Goal: Task Accomplishment & Management: Use online tool/utility

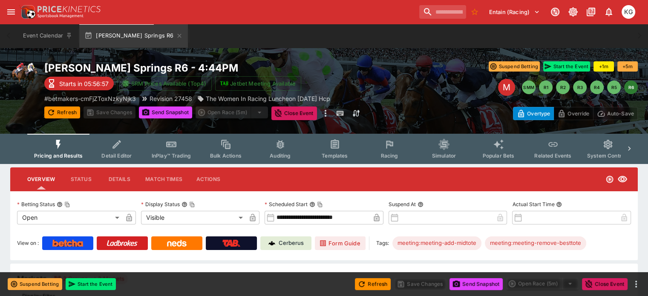
click at [397, 153] on span "Racing" at bounding box center [388, 155] width 17 height 6
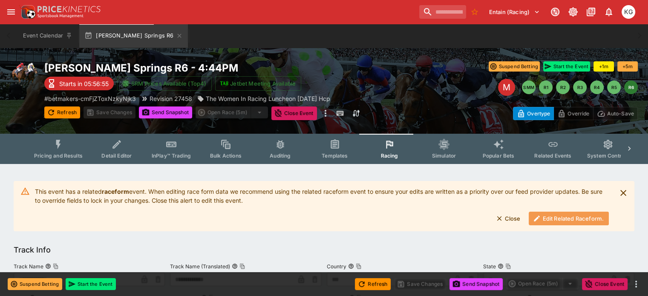
click at [555, 219] on button "Edit Related Raceform." at bounding box center [569, 219] width 80 height 14
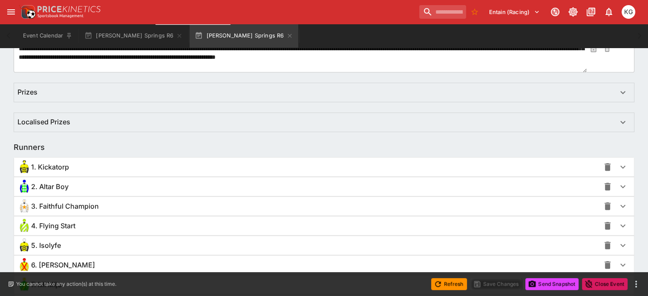
scroll to position [511, 0]
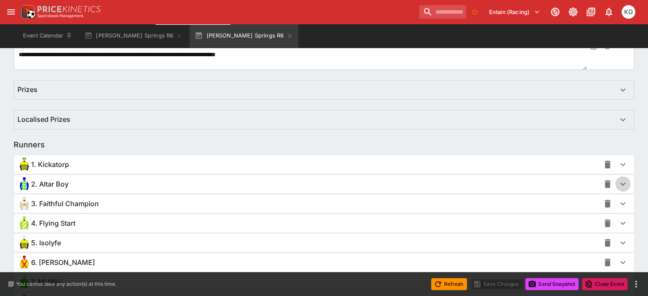
drag, startPoint x: 613, startPoint y: 183, endPoint x: 605, endPoint y: 183, distance: 8.1
click at [618, 183] on icon "button" at bounding box center [623, 184] width 10 height 10
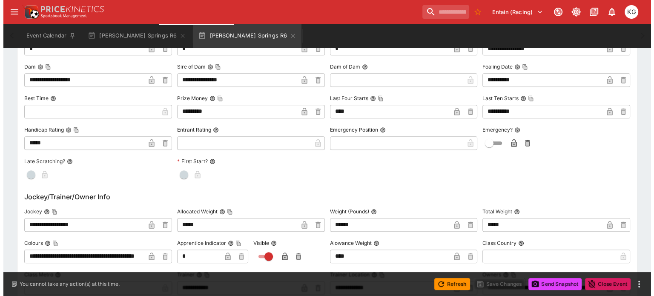
scroll to position [768, 0]
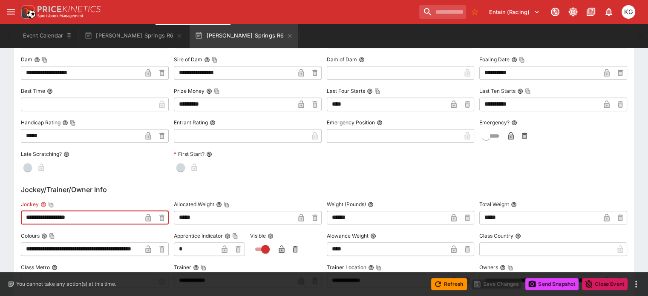
drag, startPoint x: 95, startPoint y: 218, endPoint x: 26, endPoint y: 226, distance: 68.6
paste input "text"
type input "**********"
click at [150, 217] on icon "button" at bounding box center [148, 218] width 4 height 3
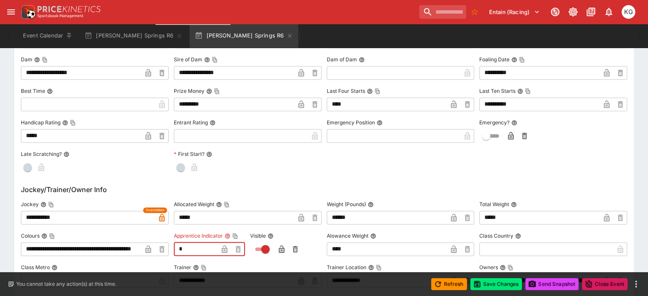
drag, startPoint x: 207, startPoint y: 251, endPoint x: 161, endPoint y: 251, distance: 45.2
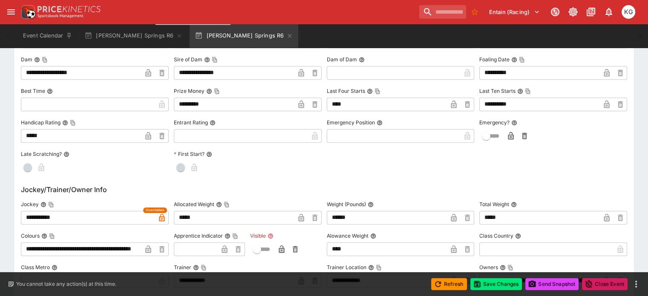
click at [284, 249] on icon "button" at bounding box center [281, 249] width 4 height 3
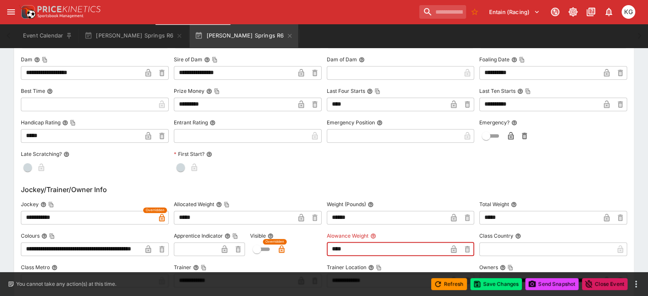
drag, startPoint x: 383, startPoint y: 249, endPoint x: 311, endPoint y: 250, distance: 72.4
click at [452, 250] on icon "button" at bounding box center [454, 249] width 4 height 3
click at [499, 283] on button "Save Changes" at bounding box center [496, 284] width 52 height 12
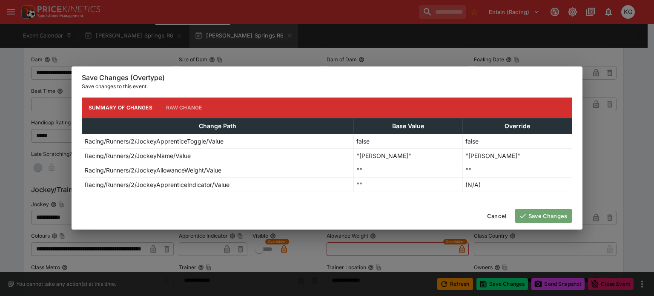
click at [549, 214] on button "Save Changes" at bounding box center [544, 216] width 58 height 14
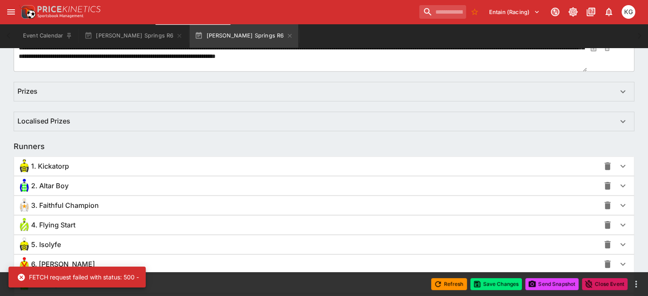
scroll to position [583, 0]
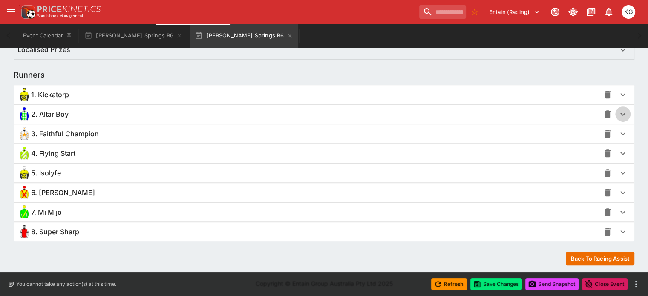
click at [618, 114] on icon "button" at bounding box center [623, 114] width 10 height 10
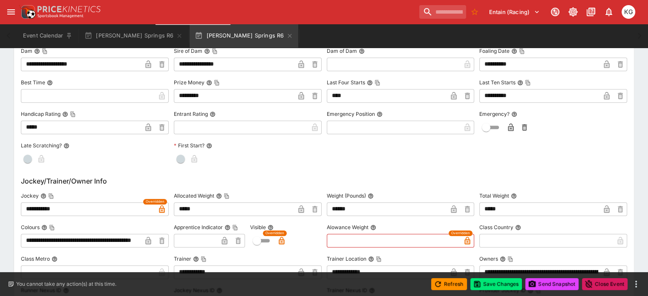
scroll to position [796, 0]
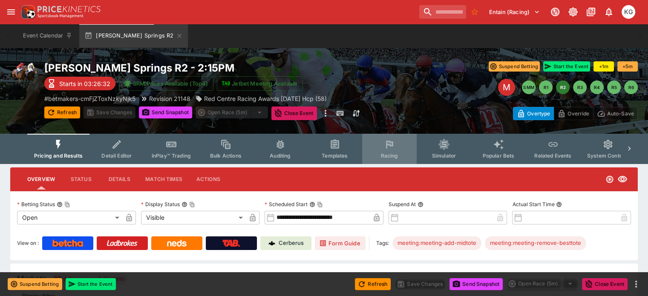
click at [398, 151] on button "Racing" at bounding box center [389, 149] width 55 height 30
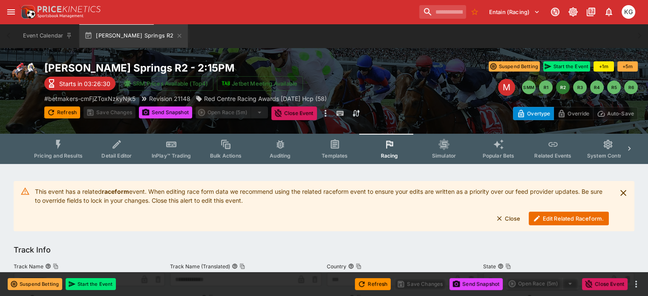
click at [555, 217] on button "Edit Related Raceform." at bounding box center [569, 219] width 80 height 14
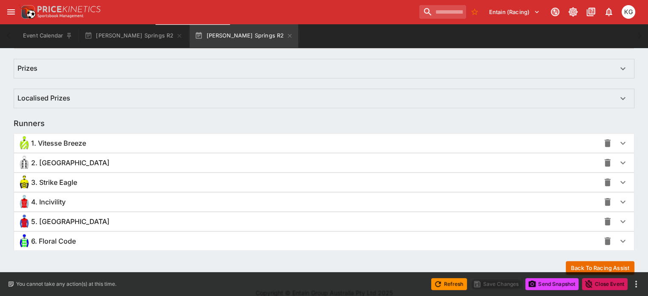
scroll to position [544, 0]
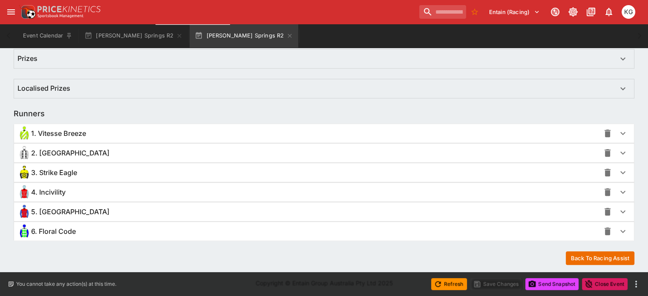
click at [620, 230] on icon "button" at bounding box center [622, 231] width 5 height 3
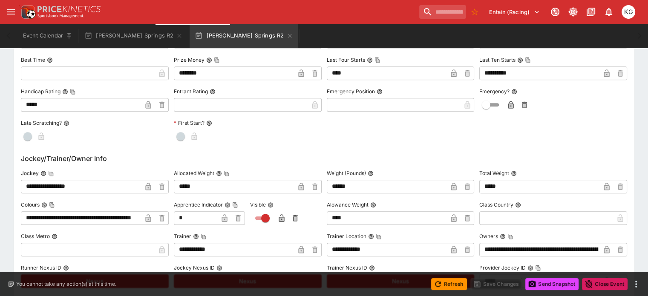
scroll to position [885, 0]
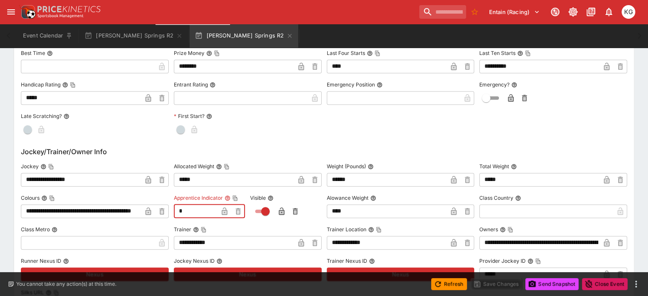
click at [202, 213] on input "*" at bounding box center [196, 211] width 44 height 14
drag, startPoint x: 206, startPoint y: 210, endPoint x: 166, endPoint y: 213, distance: 39.7
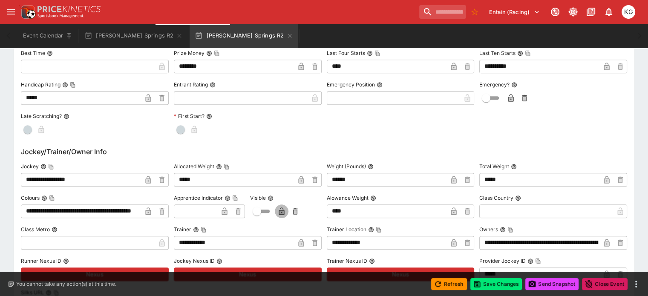
click at [284, 212] on icon "button" at bounding box center [281, 211] width 9 height 9
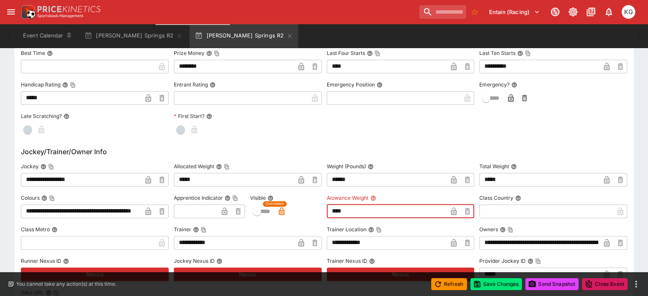
drag, startPoint x: 355, startPoint y: 210, endPoint x: 303, endPoint y: 215, distance: 52.2
click at [449, 210] on icon "button" at bounding box center [453, 211] width 9 height 9
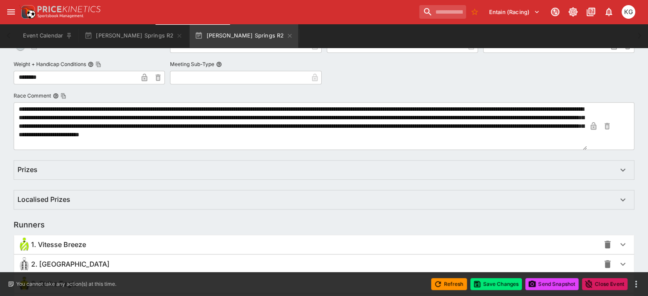
scroll to position [0, 0]
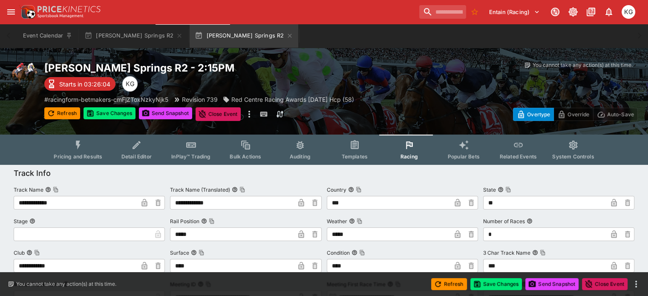
drag, startPoint x: 99, startPoint y: 179, endPoint x: 278, endPoint y: 29, distance: 233.1
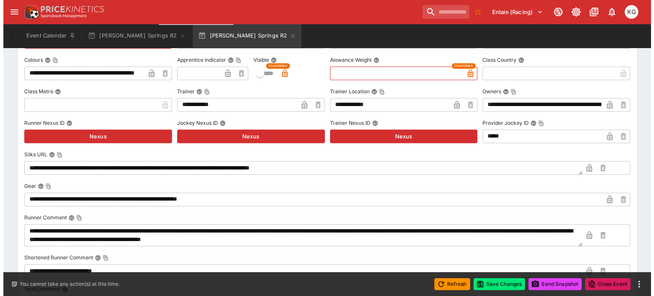
scroll to position [980, 0]
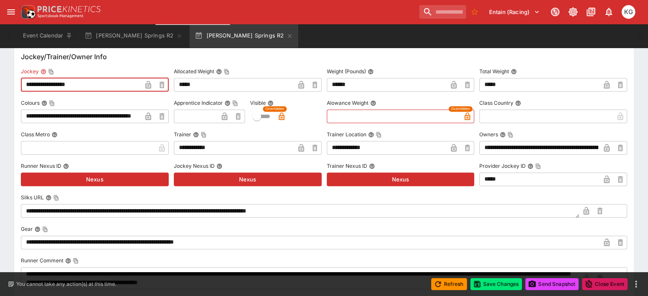
drag, startPoint x: 90, startPoint y: 81, endPoint x: 16, endPoint y: 81, distance: 74.1
type input "**********"
click at [152, 82] on icon "button" at bounding box center [148, 85] width 9 height 9
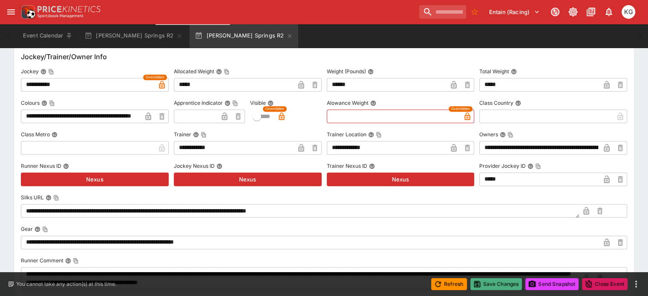
click at [498, 281] on button "Save Changes" at bounding box center [496, 284] width 52 height 12
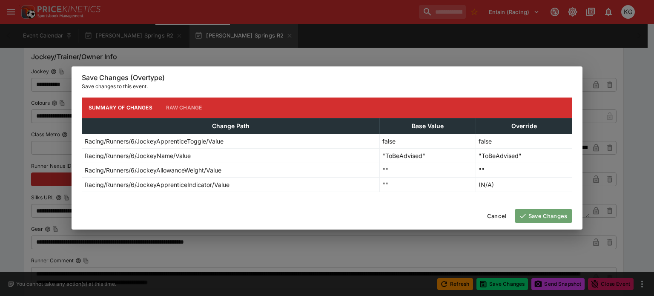
click at [557, 218] on button "Save Changes" at bounding box center [544, 216] width 58 height 14
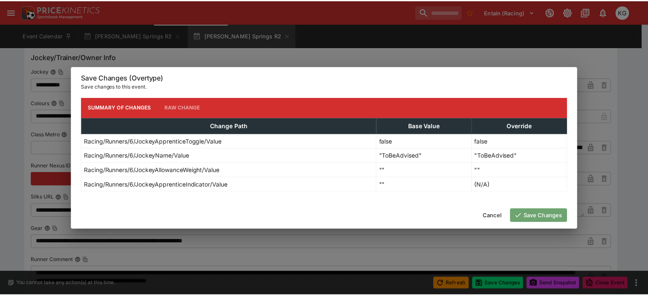
scroll to position [0, 0]
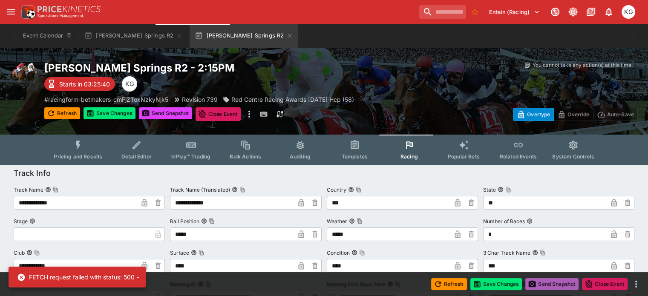
click at [547, 282] on button "Send Snapshot" at bounding box center [551, 284] width 53 height 12
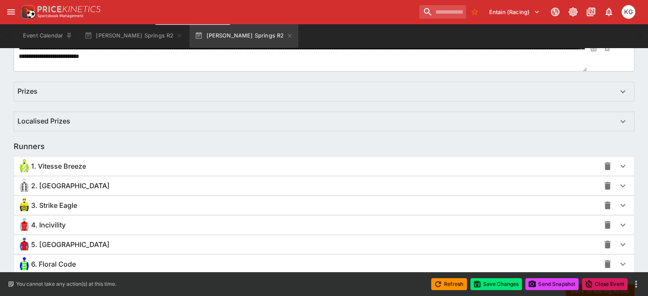
scroll to position [544, 0]
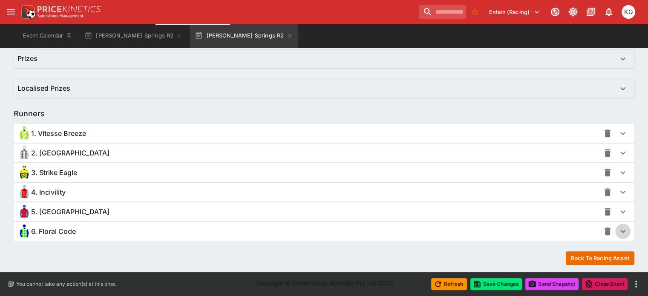
click at [618, 228] on icon "button" at bounding box center [623, 231] width 10 height 10
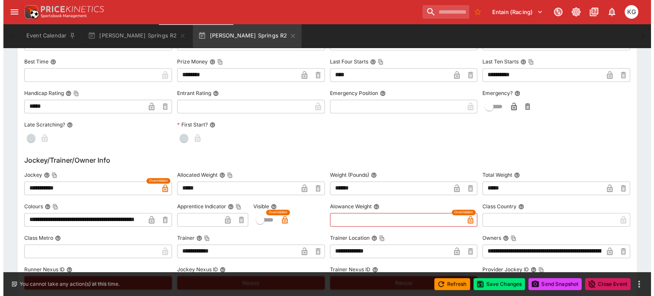
scroll to position [885, 0]
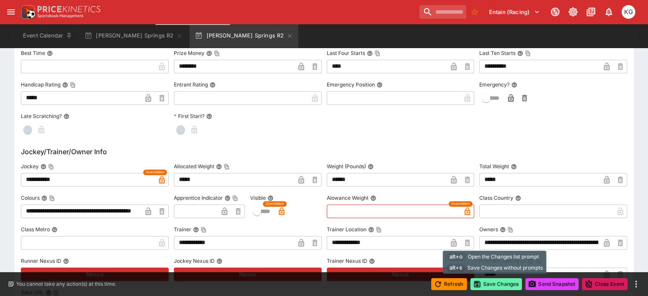
click at [495, 284] on button "Save Changes" at bounding box center [496, 284] width 52 height 12
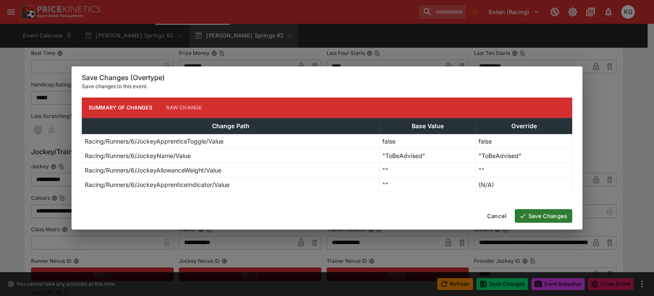
click at [539, 219] on button "Save Changes" at bounding box center [544, 216] width 58 height 14
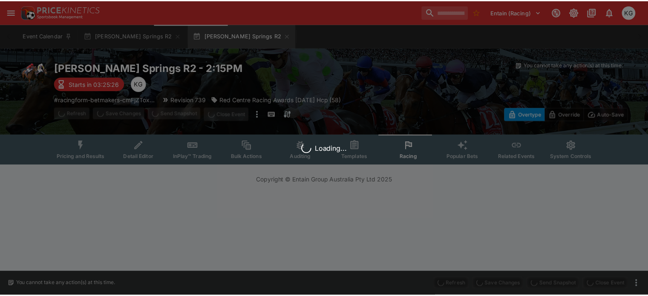
scroll to position [0, 0]
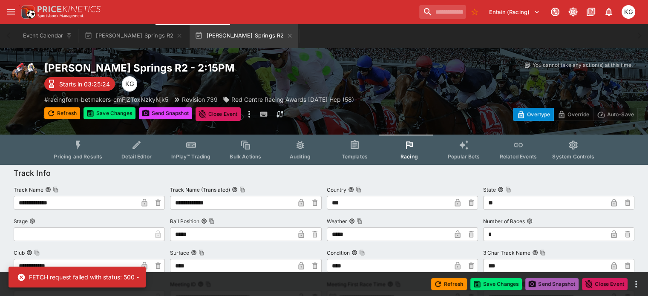
click at [553, 281] on button "Send Snapshot" at bounding box center [551, 284] width 53 height 12
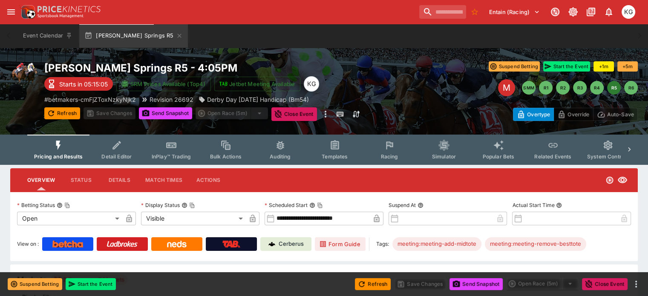
click at [397, 156] on span "Racing" at bounding box center [388, 156] width 17 height 6
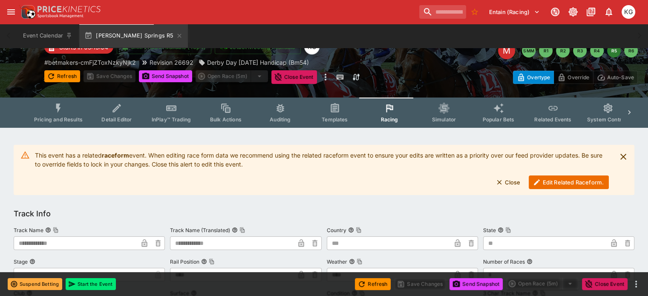
scroll to position [43, 0]
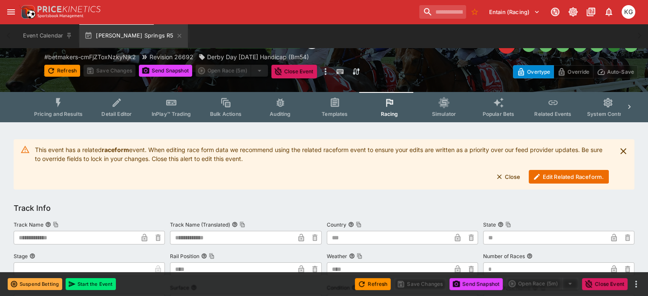
click at [550, 177] on button "Edit Related Raceform." at bounding box center [569, 177] width 80 height 14
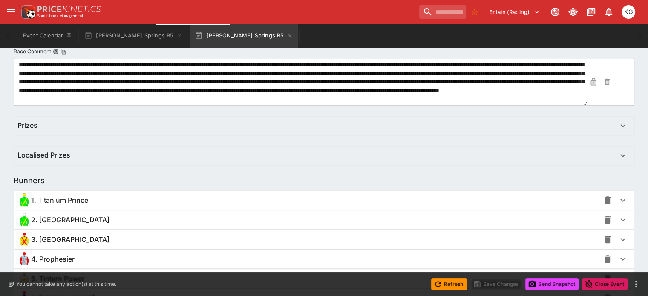
scroll to position [511, 0]
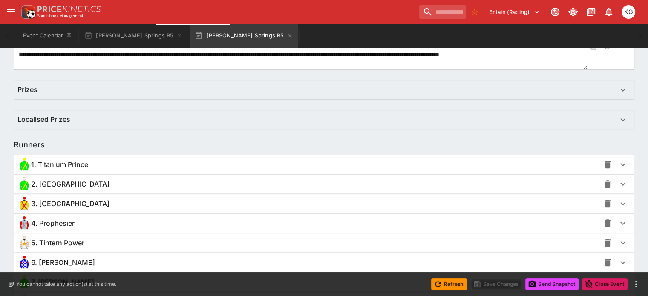
click at [620, 203] on icon "button" at bounding box center [622, 203] width 5 height 3
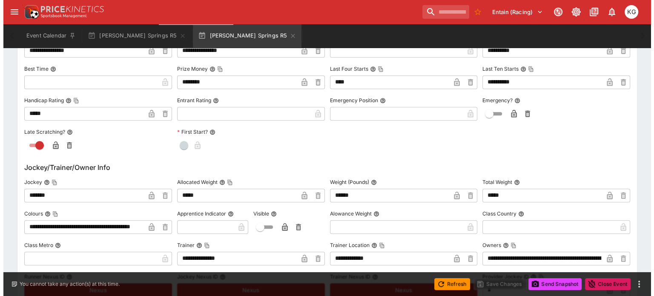
scroll to position [811, 0]
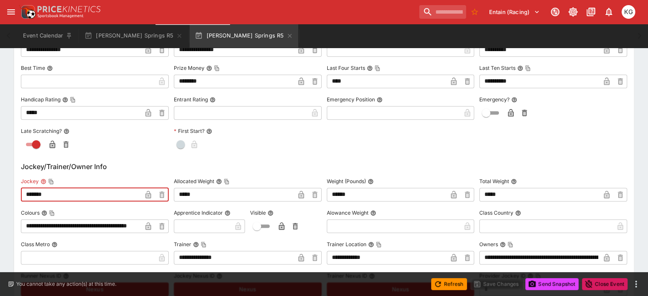
drag, startPoint x: 82, startPoint y: 195, endPoint x: 6, endPoint y: 187, distance: 76.2
click at [6, 187] on div "**********" at bounding box center [324, 111] width 648 height 1514
type input "**********"
click at [152, 192] on icon "button" at bounding box center [148, 194] width 9 height 9
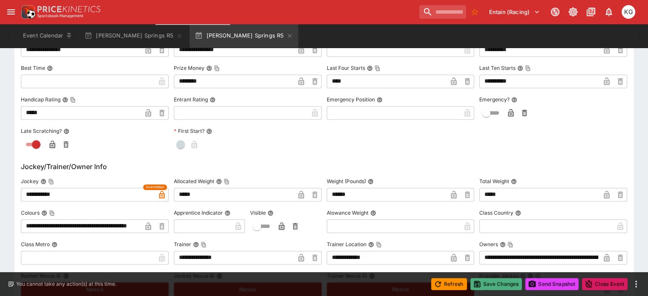
click at [492, 283] on button "Save Changes" at bounding box center [496, 284] width 52 height 12
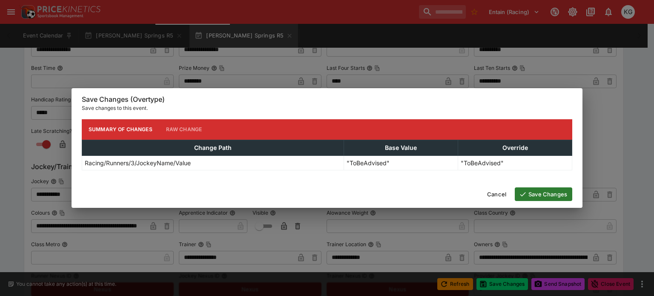
click at [548, 190] on button "Save Changes" at bounding box center [544, 194] width 58 height 14
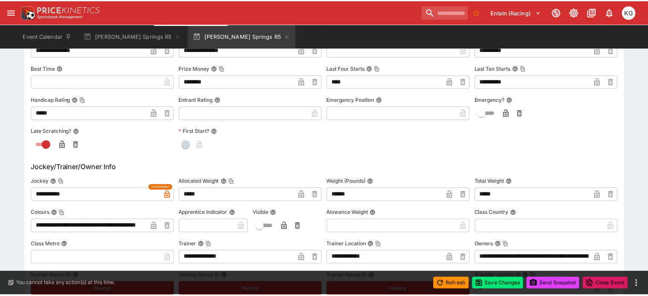
scroll to position [0, 0]
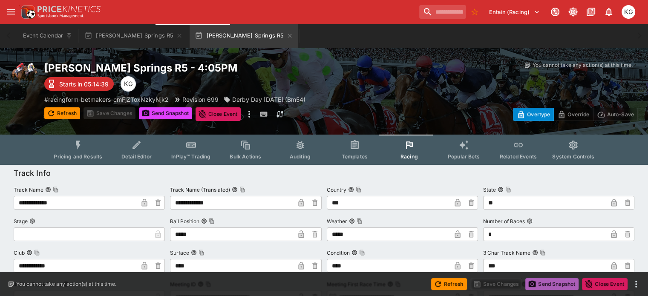
click at [556, 282] on button "Send Snapshot" at bounding box center [551, 284] width 53 height 12
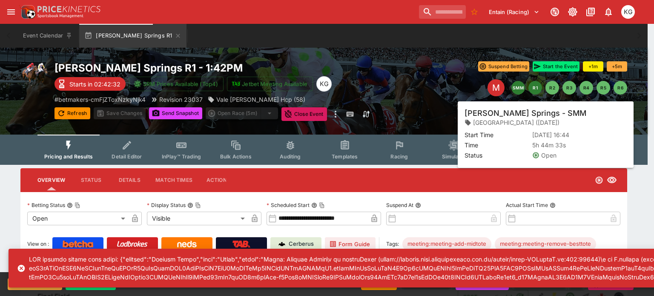
click at [520, 89] on button "SMM" at bounding box center [519, 88] width 14 height 14
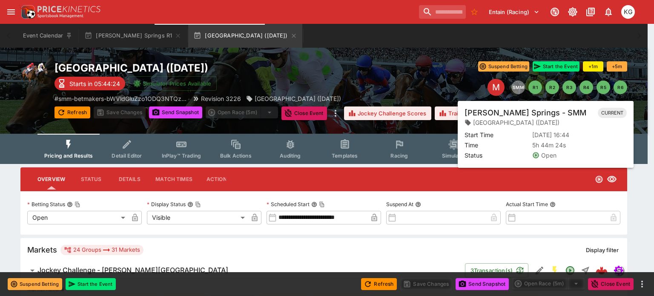
click at [518, 89] on button "SMM" at bounding box center [519, 88] width 14 height 14
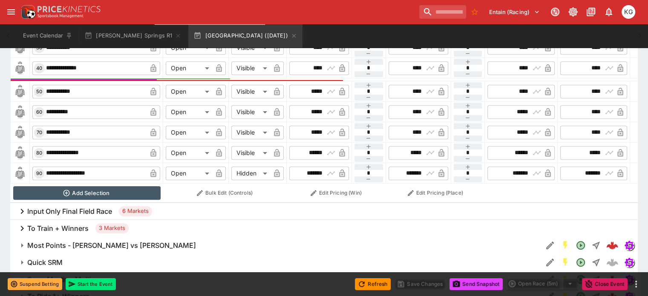
scroll to position [512, 0]
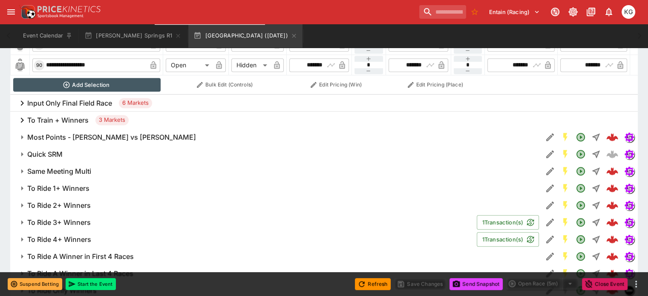
click at [68, 184] on h6 "To Ride 1+ Winners" at bounding box center [58, 188] width 62 height 9
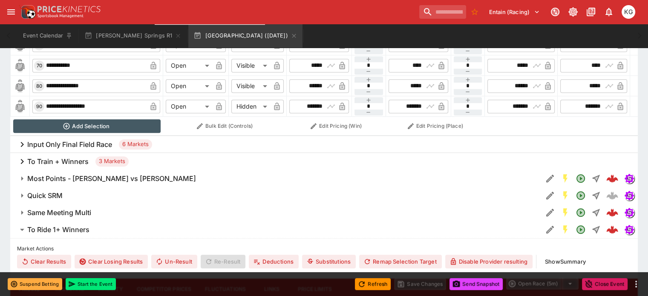
scroll to position [469, 0]
